Goal: Task Accomplishment & Management: Manage account settings

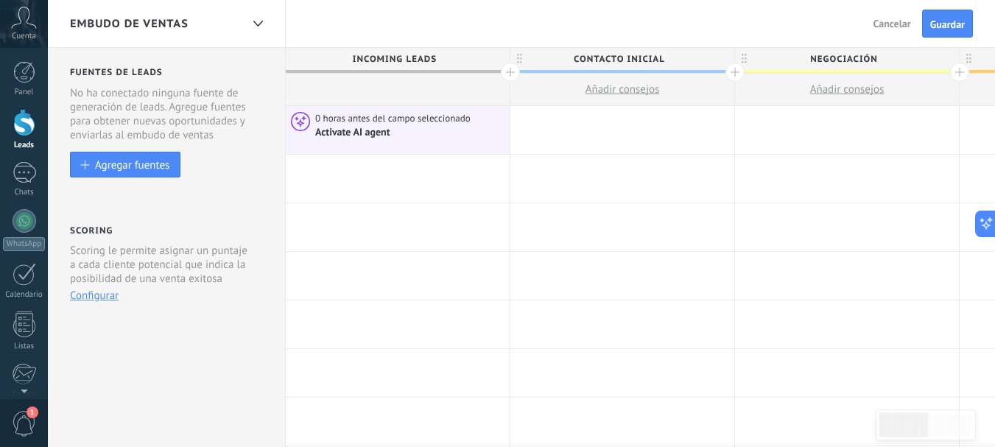
click at [27, 30] on div "Cuenta" at bounding box center [24, 24] width 48 height 48
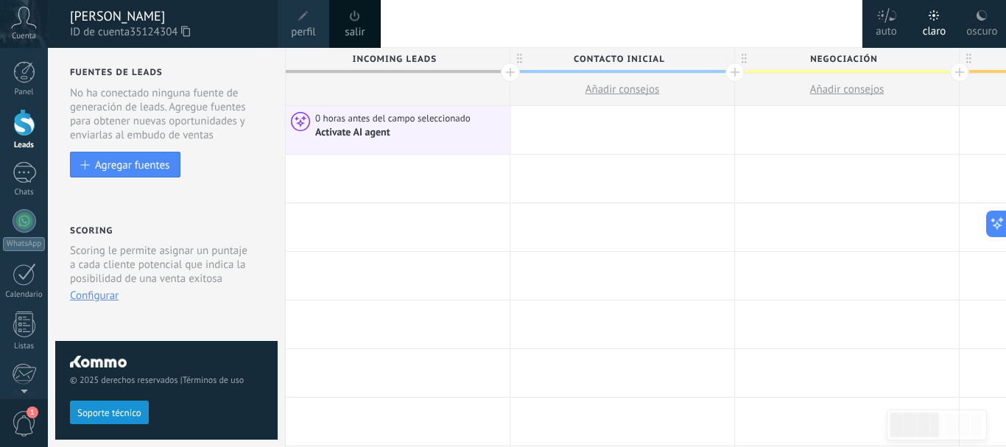
click at [27, 24] on icon at bounding box center [24, 18] width 26 height 22
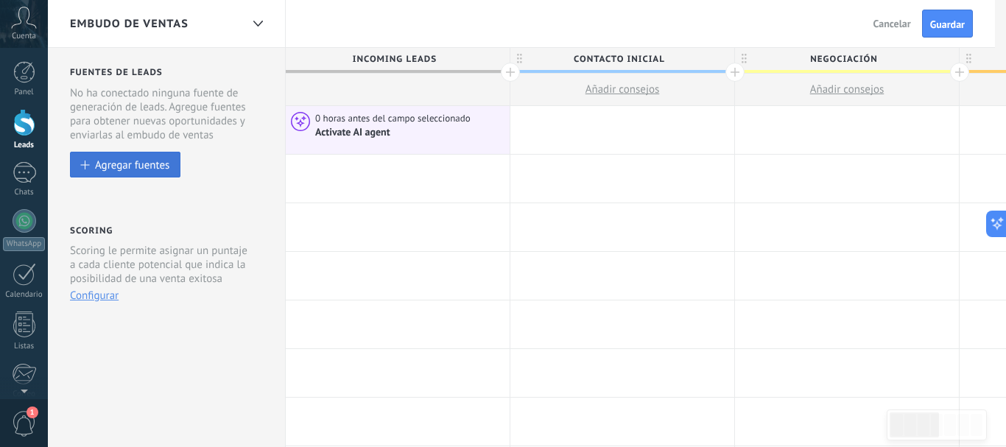
click at [145, 160] on div "Agregar fuentes" at bounding box center [132, 164] width 74 height 13
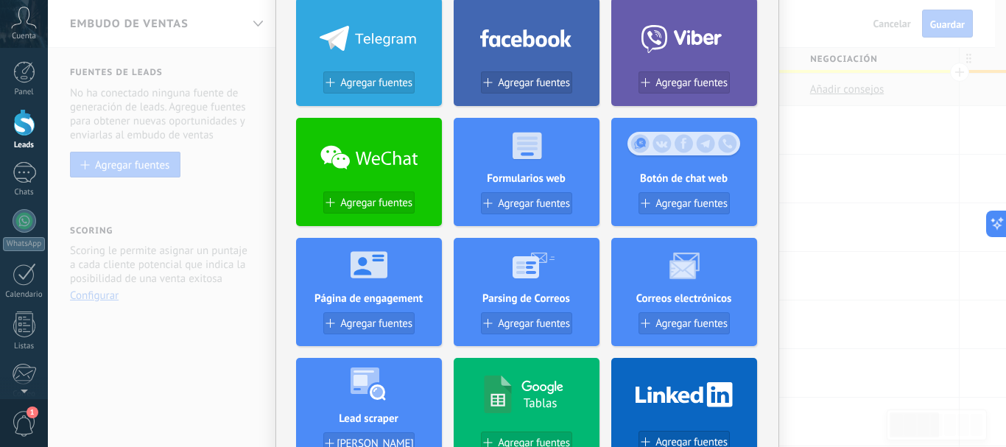
scroll to position [83, 0]
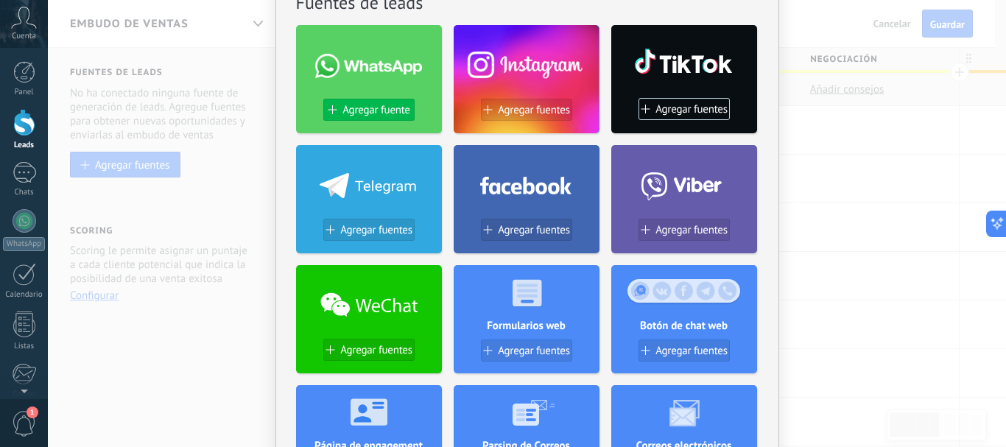
click at [373, 109] on span "Agregar fuente" at bounding box center [376, 110] width 67 height 13
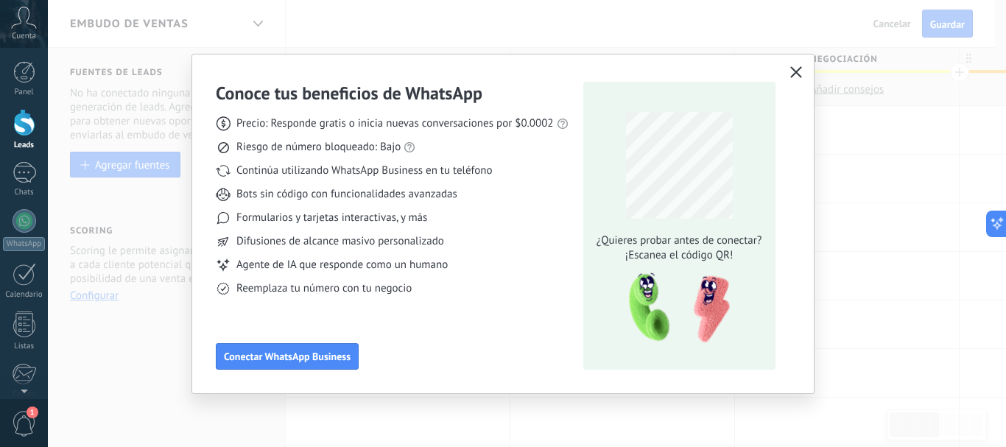
click at [796, 71] on icon "button" at bounding box center [797, 72] width 12 height 12
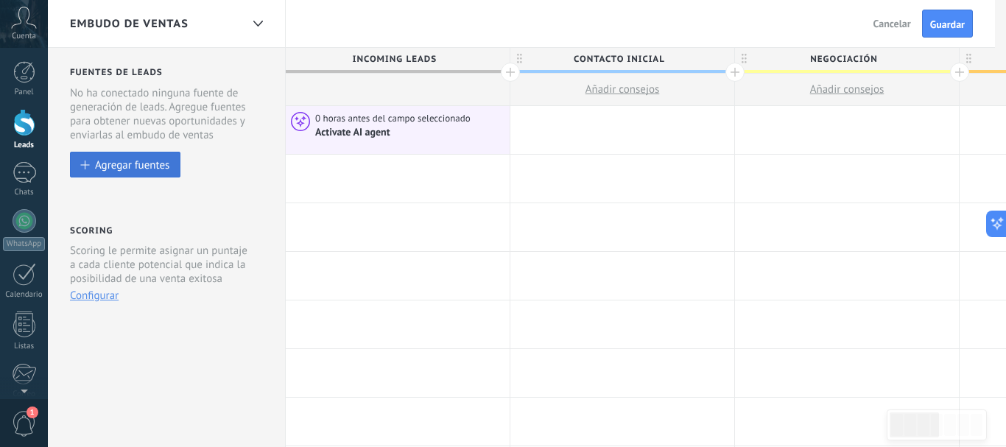
click at [148, 164] on div "Agregar fuentes" at bounding box center [132, 164] width 74 height 13
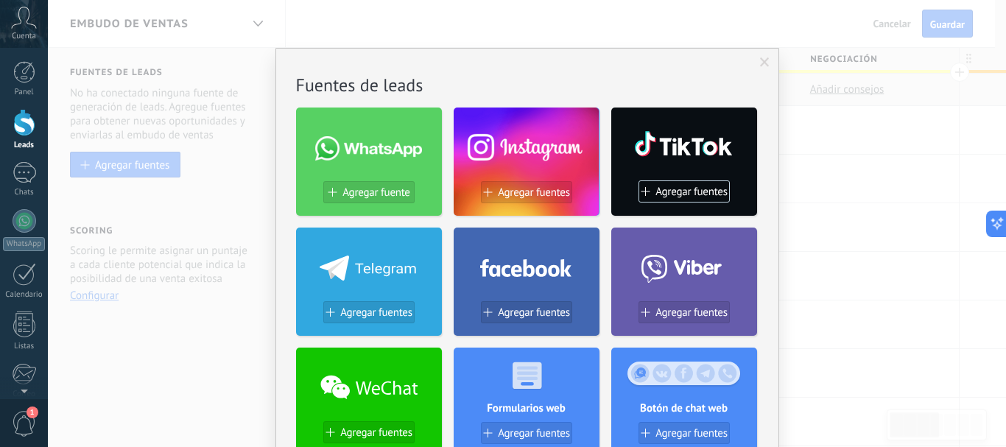
click at [756, 61] on span at bounding box center [765, 62] width 24 height 25
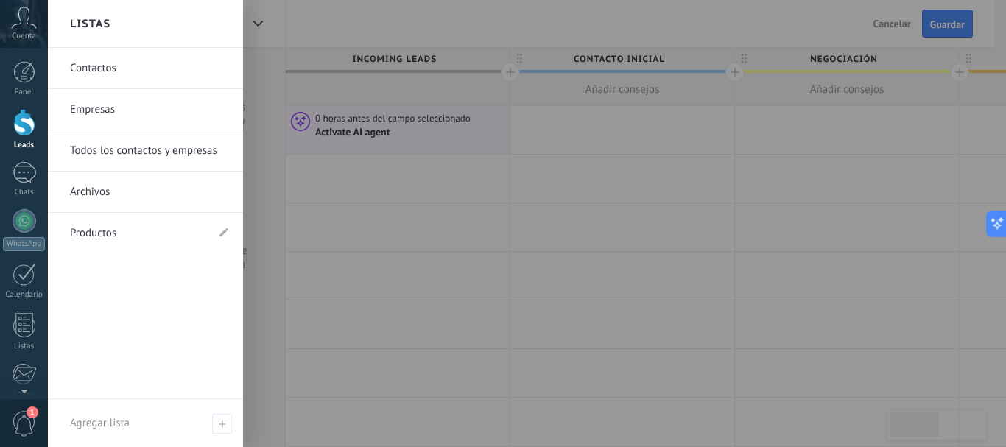
click at [96, 195] on link "Archivos" at bounding box center [149, 192] width 158 height 41
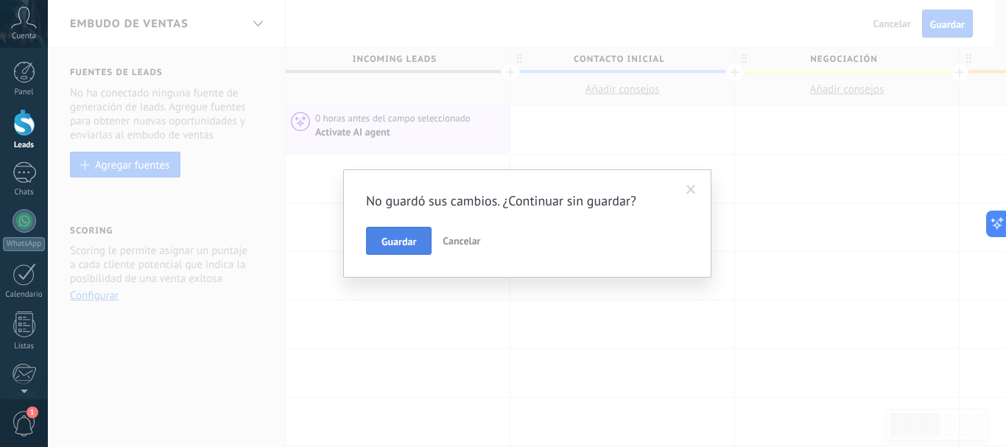
click at [419, 242] on button "Guardar" at bounding box center [399, 241] width 66 height 28
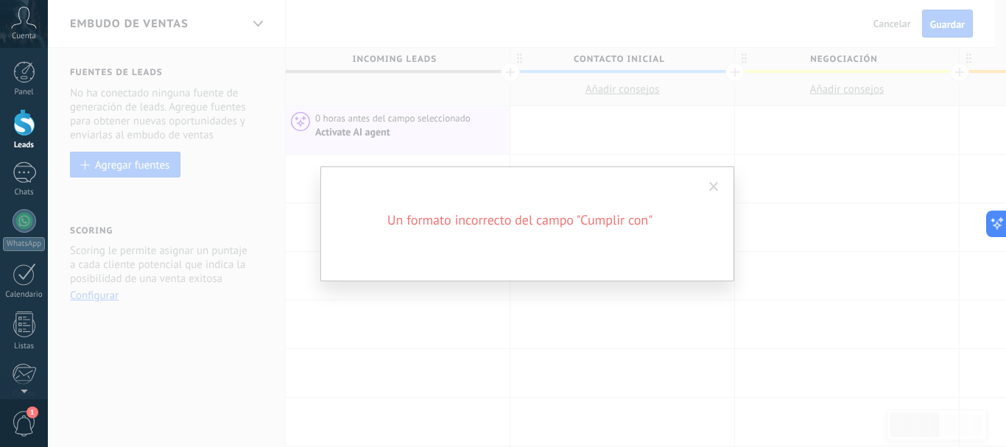
click at [712, 183] on span at bounding box center [714, 187] width 10 height 10
